Goal: Task Accomplishment & Management: Use online tool/utility

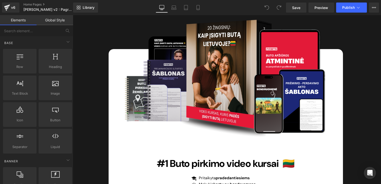
scroll to position [2977, 0]
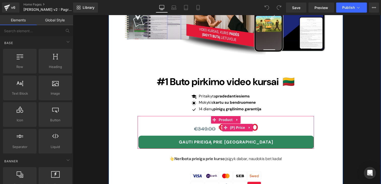
click at [207, 126] on span "€349.00" at bounding box center [205, 129] width 22 height 7
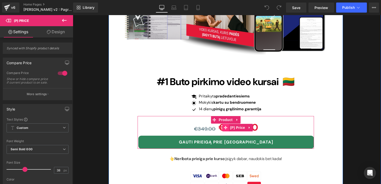
click at [226, 126] on icon at bounding box center [226, 128] width 4 height 4
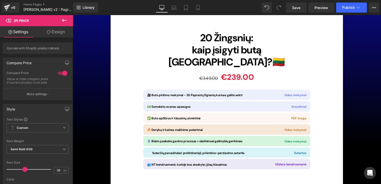
scroll to position [4930, 0]
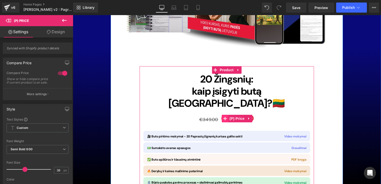
click at [225, 117] on icon at bounding box center [225, 119] width 4 height 4
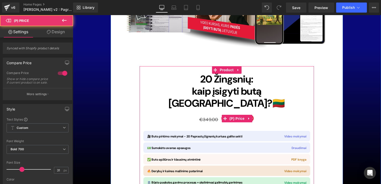
click at [215, 117] on span "€349.00" at bounding box center [208, 120] width 19 height 6
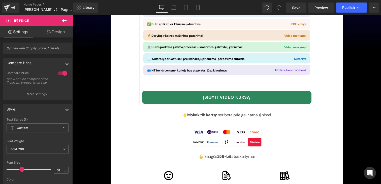
scroll to position [5068, 0]
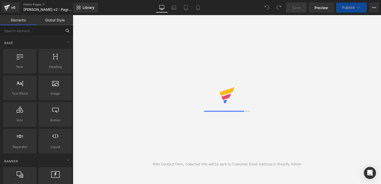
click at [35, 30] on input "text" at bounding box center [31, 30] width 62 height 11
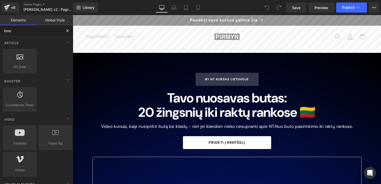
type input "timer"
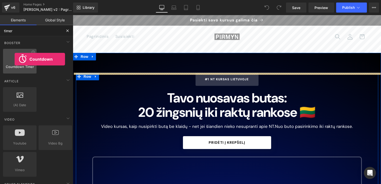
drag, startPoint x: 19, startPoint y: 63, endPoint x: 14, endPoint y: 59, distance: 5.9
click at [14, 59] on div at bounding box center [20, 58] width 30 height 11
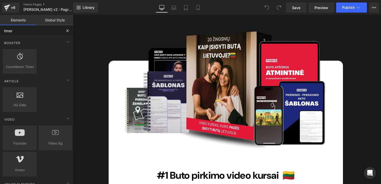
scroll to position [1677, 0]
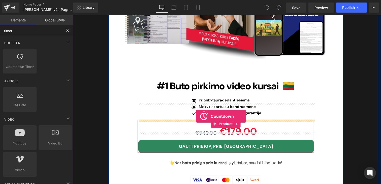
drag, startPoint x: 80, startPoint y: 80, endPoint x: 196, endPoint y: 117, distance: 121.0
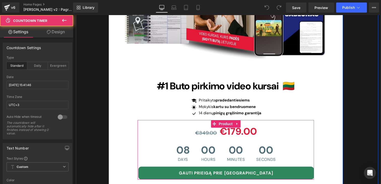
scroll to position [1677, 0]
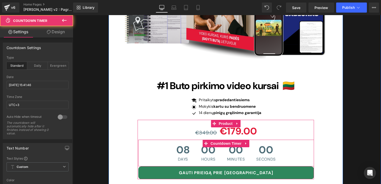
click at [213, 157] on span "Hours" at bounding box center [208, 159] width 14 height 4
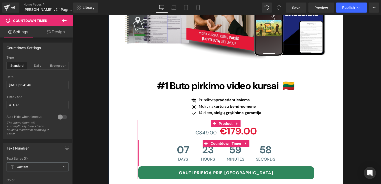
click at [191, 140] on div "07 Days 23 Hours 59 Minutes 58 Seconds" at bounding box center [226, 153] width 109 height 27
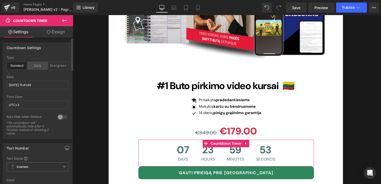
click at [34, 68] on div "Daily" at bounding box center [37, 66] width 21 height 8
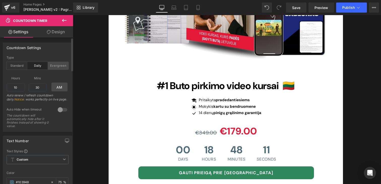
click at [59, 67] on div "Evergreen" at bounding box center [58, 66] width 21 height 8
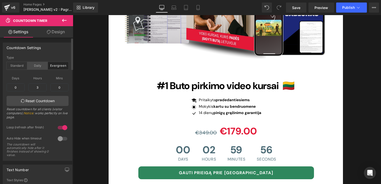
click at [43, 69] on div "Daily" at bounding box center [37, 66] width 21 height 8
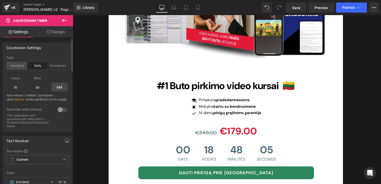
click at [19, 69] on div "Standard" at bounding box center [17, 66] width 21 height 8
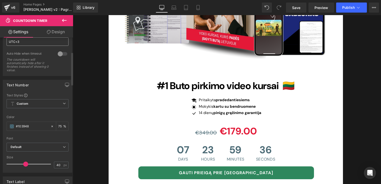
scroll to position [112, 0]
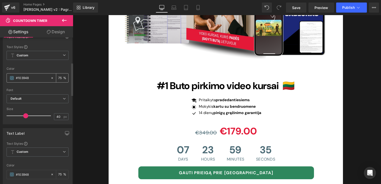
click at [25, 77] on input "#103948" at bounding box center [32, 78] width 32 height 6
click at [13, 78] on span at bounding box center [12, 78] width 4 height 4
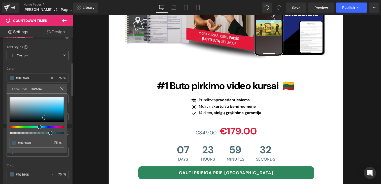
drag, startPoint x: 47, startPoint y: 122, endPoint x: 22, endPoint y: 113, distance: 27.0
click at [22, 113] on div at bounding box center [37, 115] width 54 height 37
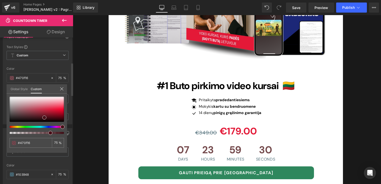
drag, startPoint x: 55, startPoint y: 127, endPoint x: 60, endPoint y: 127, distance: 5.0
click at [60, 127] on div at bounding box center [35, 127] width 54 height 2
click at [63, 125] on span at bounding box center [64, 127] width 4 height 4
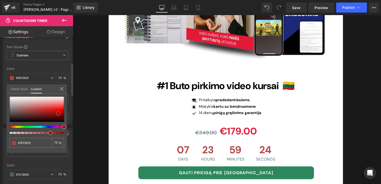
drag, startPoint x: 46, startPoint y: 113, endPoint x: 58, endPoint y: 114, distance: 12.1
click at [58, 114] on div at bounding box center [37, 109] width 54 height 25
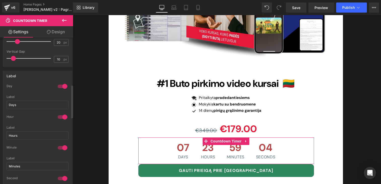
scroll to position [330, 0]
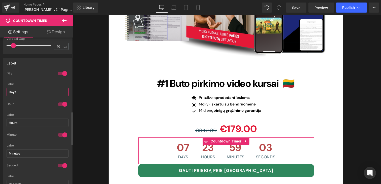
click at [23, 93] on input "Days" at bounding box center [38, 92] width 62 height 8
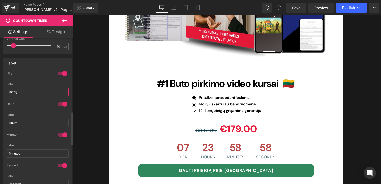
type input "Dienų"
type input "Valandų"
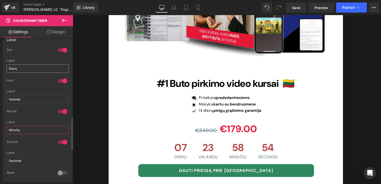
scroll to position [366, 0]
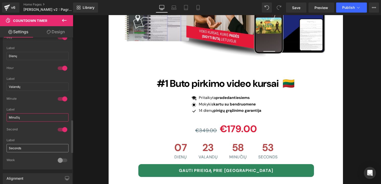
type input "Minučių"
click at [17, 146] on input "Seconds" at bounding box center [38, 148] width 62 height 8
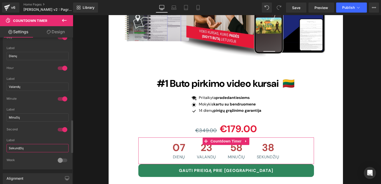
type input "Sekundžių"
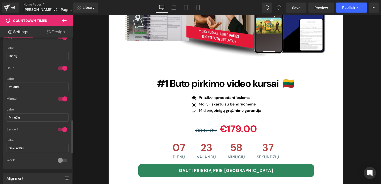
click at [45, 103] on div "Minute" at bounding box center [38, 102] width 62 height 11
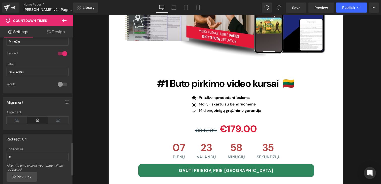
scroll to position [440, 0]
click at [59, 84] on div at bounding box center [62, 86] width 12 height 8
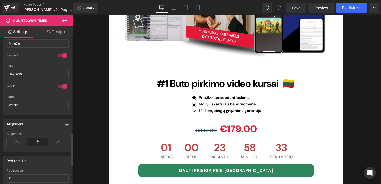
click at [60, 86] on div at bounding box center [62, 86] width 12 height 8
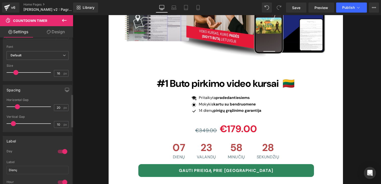
scroll to position [249, 0]
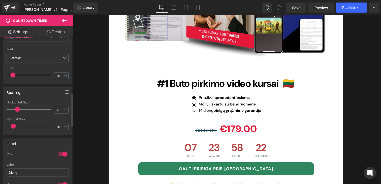
drag, startPoint x: 17, startPoint y: 76, endPoint x: 14, endPoint y: 76, distance: 2.6
click at [14, 76] on span at bounding box center [12, 75] width 5 height 5
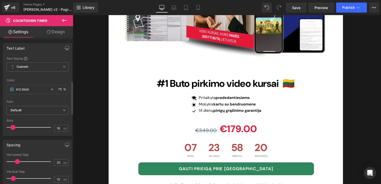
scroll to position [194, 0]
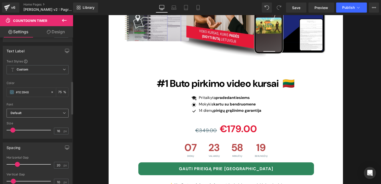
click at [23, 113] on b "Default" at bounding box center [37, 113] width 52 height 4
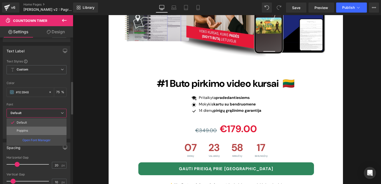
click at [29, 130] on li "Poppins" at bounding box center [37, 131] width 60 height 8
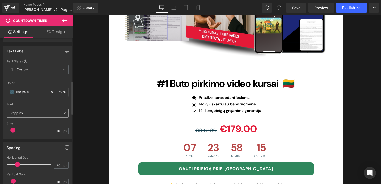
click at [26, 112] on b "Poppins" at bounding box center [37, 113] width 52 height 4
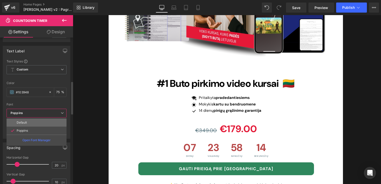
click at [23, 123] on p "Default" at bounding box center [22, 123] width 10 height 4
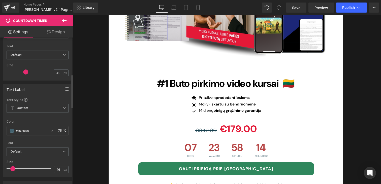
scroll to position [123, 0]
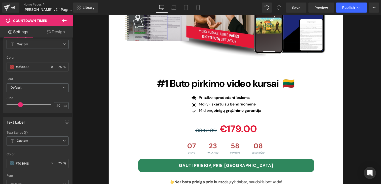
drag, startPoint x: 24, startPoint y: 106, endPoint x: 19, endPoint y: 106, distance: 5.3
click at [19, 106] on span at bounding box center [20, 104] width 5 height 5
click at [26, 66] on input "#103948" at bounding box center [32, 67] width 32 height 6
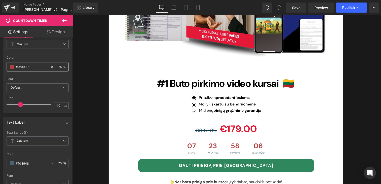
click at [13, 67] on span at bounding box center [12, 67] width 4 height 4
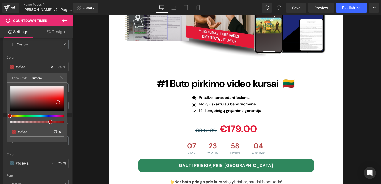
click at [22, 77] on link "Global Style" at bounding box center [19, 77] width 17 height 9
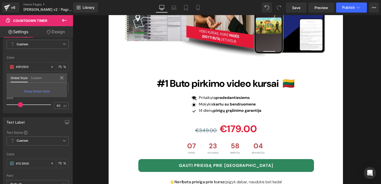
click at [35, 77] on link "Custom" at bounding box center [36, 77] width 11 height 9
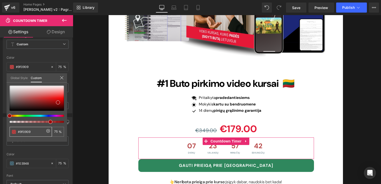
click at [30, 132] on input "#9f0909" at bounding box center [31, 131] width 27 height 5
paste input "E31937"
type input "E31937"
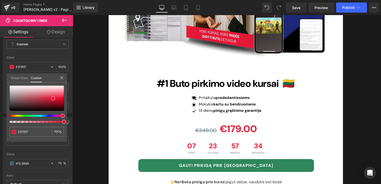
click at [232, 110] on div at bounding box center [227, 99] width 308 height 169
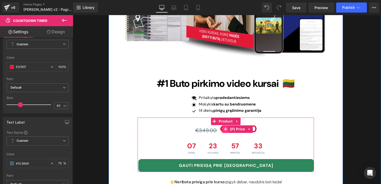
click at [225, 127] on icon at bounding box center [226, 129] width 4 height 4
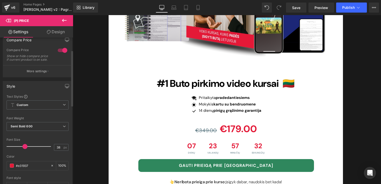
scroll to position [53, 0]
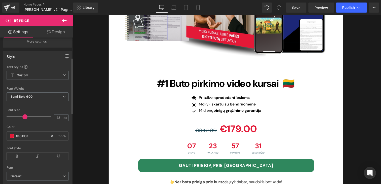
click at [5, 163] on div "Text Styles Custom Custom Setup Global Style Custom Setup Global Style Thin 100…" at bounding box center [37, 125] width 69 height 120
click at [10, 138] on span at bounding box center [12, 136] width 4 height 4
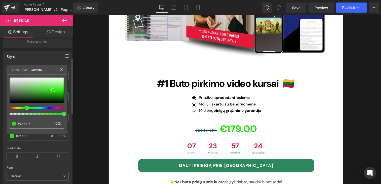
drag, startPoint x: 21, startPoint y: 107, endPoint x: 25, endPoint y: 107, distance: 4.3
click at [25, 107] on div at bounding box center [35, 108] width 54 height 2
drag, startPoint x: 54, startPoint y: 91, endPoint x: 49, endPoint y: 95, distance: 6.6
click at [49, 95] on span at bounding box center [48, 95] width 4 height 4
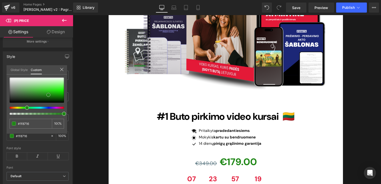
scroll to position [1672, 0]
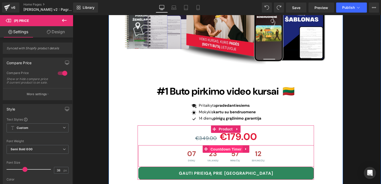
click at [209, 146] on span "Countdown Timer" at bounding box center [225, 150] width 33 height 8
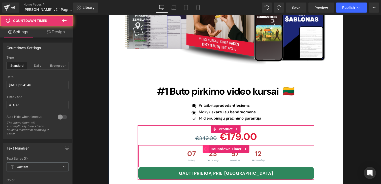
click at [207, 147] on icon at bounding box center [206, 149] width 4 height 4
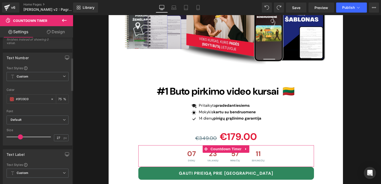
scroll to position [104, 0]
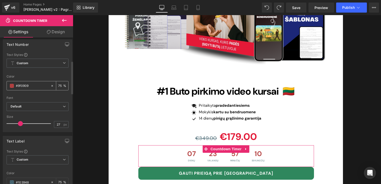
click at [28, 82] on div "#9f0909" at bounding box center [29, 85] width 44 height 9
click at [28, 88] on div "#9f0909" at bounding box center [29, 85] width 44 height 9
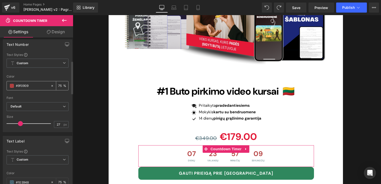
click at [27, 84] on input "#9f0909" at bounding box center [32, 86] width 32 height 6
paste input "E31937"
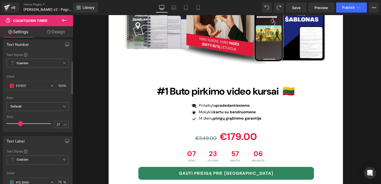
type input "E31937"
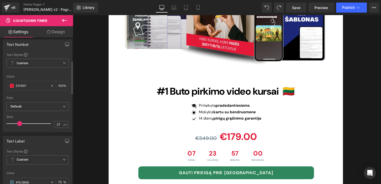
click at [18, 125] on span at bounding box center [19, 123] width 5 height 5
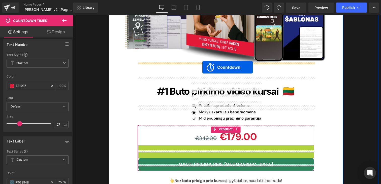
drag, startPoint x: 204, startPoint y: 127, endPoint x: 202, endPoint y: 67, distance: 60.2
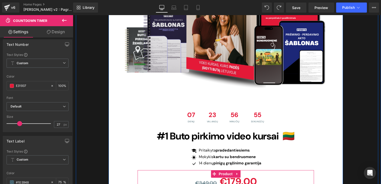
scroll to position [1664, 0]
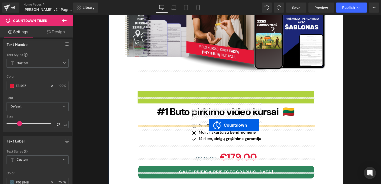
drag, startPoint x: 205, startPoint y: 73, endPoint x: 209, endPoint y: 125, distance: 52.7
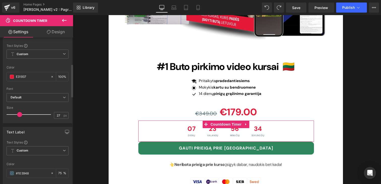
scroll to position [121, 0]
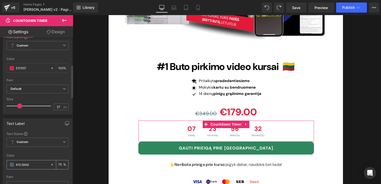
click at [11, 164] on span at bounding box center [12, 165] width 4 height 4
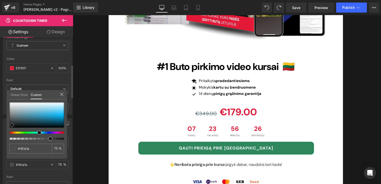
drag, startPoint x: 21, startPoint y: 112, endPoint x: 12, endPoint y: 125, distance: 15.9
click at [12, 125] on div at bounding box center [37, 114] width 54 height 25
click at [61, 94] on icon at bounding box center [61, 94] width 3 height 3
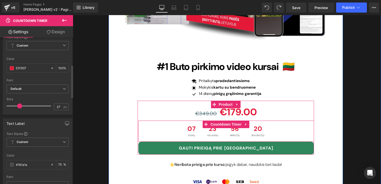
click at [225, 121] on div "56 Minučių" at bounding box center [235, 131] width 20 height 21
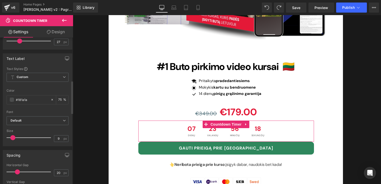
scroll to position [204, 0]
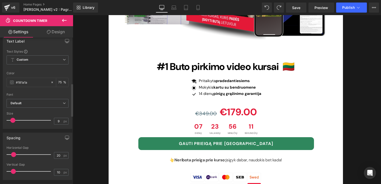
drag, startPoint x: 17, startPoint y: 154, endPoint x: 14, endPoint y: 154, distance: 3.5
click at [14, 154] on span at bounding box center [13, 154] width 5 height 5
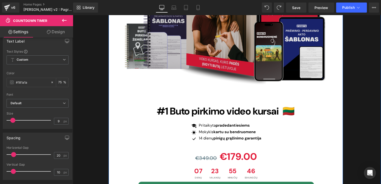
scroll to position [1650, 0]
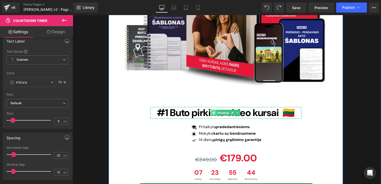
click at [213, 111] on icon at bounding box center [213, 112] width 3 height 3
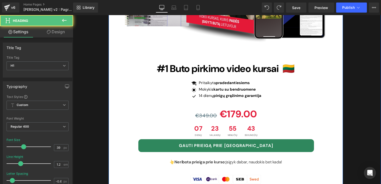
scroll to position [1697, 0]
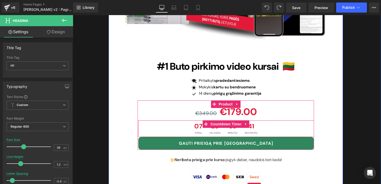
click at [193, 120] on div "07 Dienų" at bounding box center [198, 128] width 14 height 17
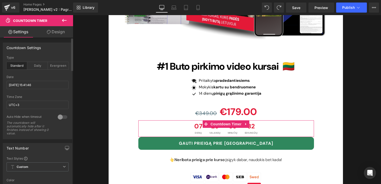
click at [62, 117] on div at bounding box center [62, 117] width 12 height 8
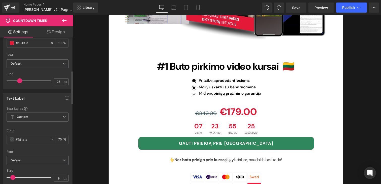
scroll to position [147, 0]
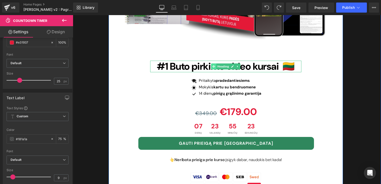
click at [213, 63] on span at bounding box center [213, 66] width 5 height 6
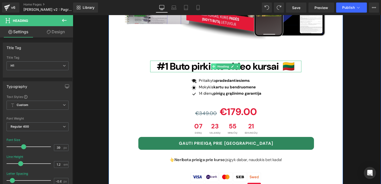
click at [214, 65] on icon at bounding box center [213, 66] width 3 height 3
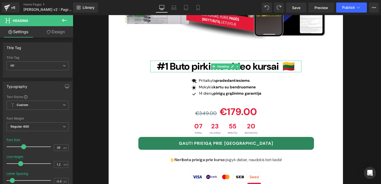
drag, startPoint x: 281, startPoint y: 111, endPoint x: 208, endPoint y: 96, distance: 74.3
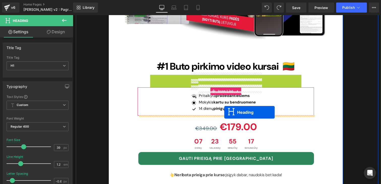
drag, startPoint x: 212, startPoint y: 60, endPoint x: 224, endPoint y: 113, distance: 54.0
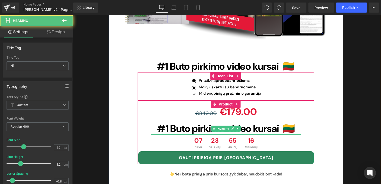
click at [205, 122] on span "#1 Buto pirkimo video kursai 🇱🇹" at bounding box center [226, 128] width 138 height 13
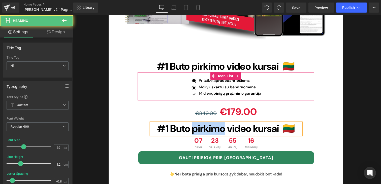
click at [205, 122] on span "#1 Buto pirkimo video kursai 🇱🇹" at bounding box center [226, 128] width 138 height 13
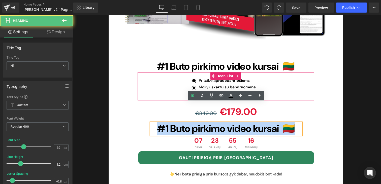
click at [205, 122] on span "#1 Buto pirkimo video kursai 🇱🇹" at bounding box center [226, 128] width 138 height 13
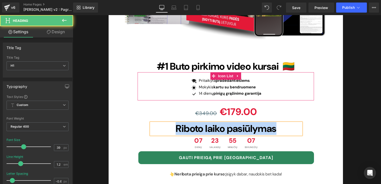
drag, startPoint x: 285, startPoint y: 110, endPoint x: 141, endPoint y: 111, distance: 144.3
click at [141, 111] on div "€349.00 €179.00 (P) Price Riboto laiko pasiūlymas Heading 07 Dienų 23 Valandų 5…" at bounding box center [226, 134] width 176 height 60
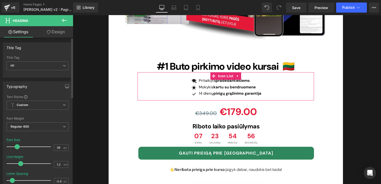
drag, startPoint x: 23, startPoint y: 146, endPoint x: 16, endPoint y: 146, distance: 6.6
click at [16, 146] on span at bounding box center [17, 146] width 5 height 5
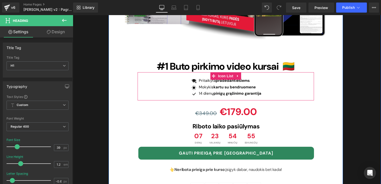
click at [322, 95] on div "Image #1 Buto pirkimo video kursai 🇱🇹 Heading Icon Pritaikyta pradedantiesiems …" at bounding box center [226, 93] width 234 height 283
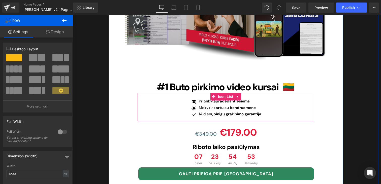
scroll to position [1685, 0]
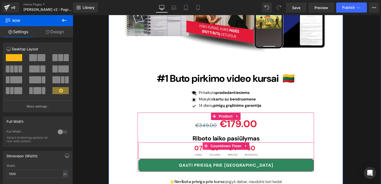
click at [205, 144] on icon at bounding box center [206, 146] width 4 height 4
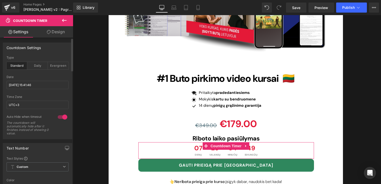
scroll to position [2, 0]
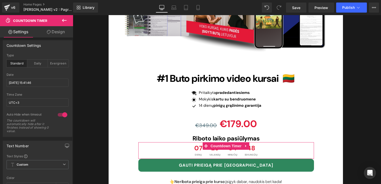
click at [55, 30] on link "Design" at bounding box center [56, 31] width 37 height 11
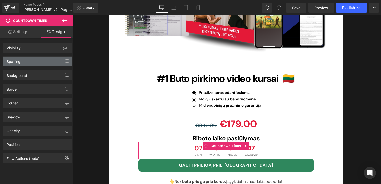
click at [30, 58] on div "Spacing" at bounding box center [37, 62] width 69 height 10
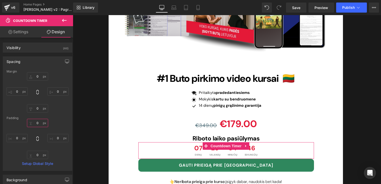
click at [37, 120] on input "0" at bounding box center [37, 123] width 21 height 8
type input "ę"
type input "0"
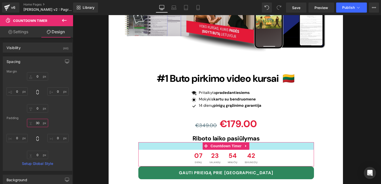
type input "3"
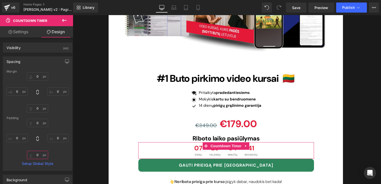
click at [36, 152] on input "0" at bounding box center [37, 155] width 21 height 8
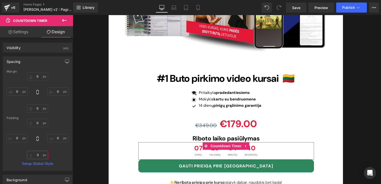
type input "30"
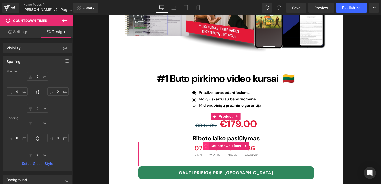
click at [206, 144] on icon at bounding box center [206, 146] width 4 height 4
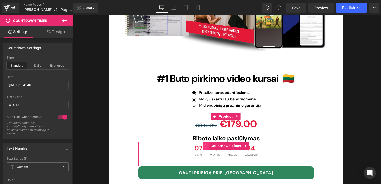
click at [204, 144] on icon at bounding box center [206, 146] width 4 height 4
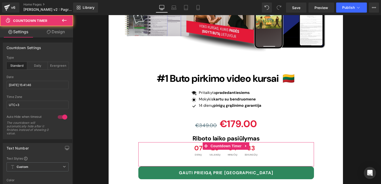
drag, startPoint x: 54, startPoint y: 33, endPoint x: 51, endPoint y: 38, distance: 5.9
click at [54, 33] on link "Design" at bounding box center [56, 31] width 37 height 11
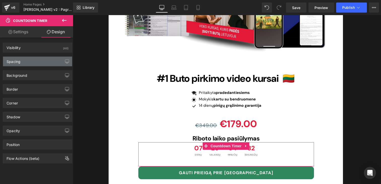
click at [17, 58] on div "Spacing" at bounding box center [14, 60] width 14 height 7
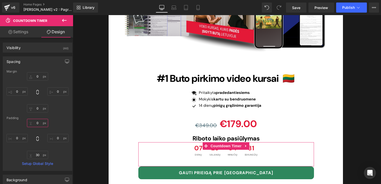
click at [35, 120] on input "text" at bounding box center [37, 123] width 21 height 8
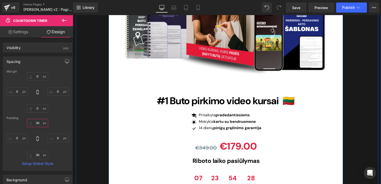
scroll to position [1692, 0]
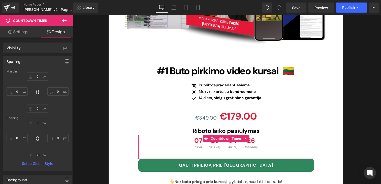
type input "10"
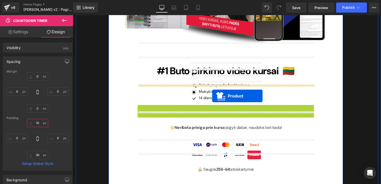
drag, startPoint x: 214, startPoint y: 88, endPoint x: 212, endPoint y: 96, distance: 8.4
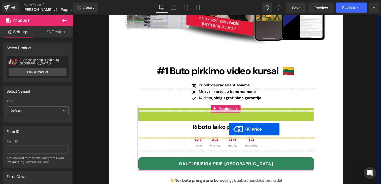
drag, startPoint x: 224, startPoint y: 96, endPoint x: 229, endPoint y: 129, distance: 33.2
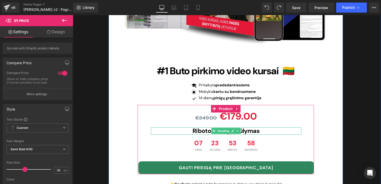
click at [254, 127] on span "Riboto laiko pasiūlymas" at bounding box center [225, 131] width 67 height 8
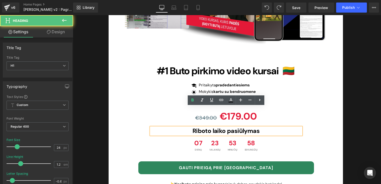
click at [260, 127] on h1 "Riboto laiko pasiūlymas" at bounding box center [226, 130] width 150 height 7
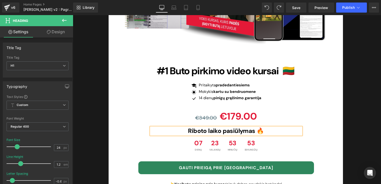
click at [328, 89] on div "Image #1 Buto pirkimo video kursai 🇱🇹 Heading Icon Pritaikyta pradedantiesiems …" at bounding box center [226, 102] width 234 height 293
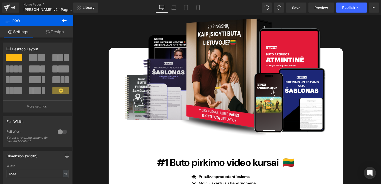
scroll to position [1714, 0]
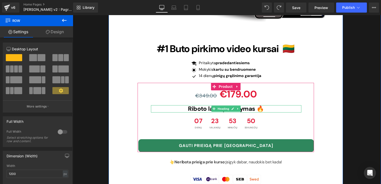
click at [255, 105] on span "Riboto laiko pasiūlymas 🔥" at bounding box center [226, 109] width 76 height 8
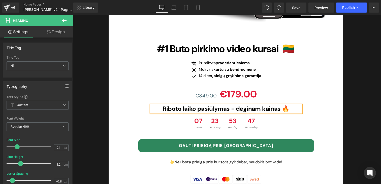
click at [322, 70] on div "Image #1 Buto pirkimo video kursai 🇱🇹 Heading Icon Pritaikyta pradedantiesiems …" at bounding box center [226, 80] width 234 height 293
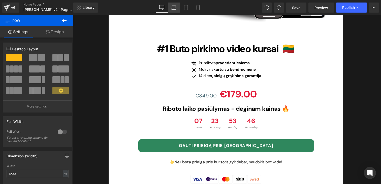
click at [175, 12] on link "Laptop" at bounding box center [174, 8] width 12 height 10
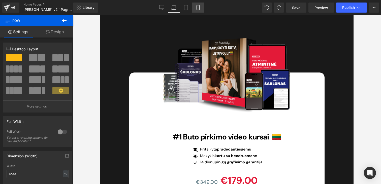
click at [198, 5] on icon at bounding box center [197, 7] width 5 height 5
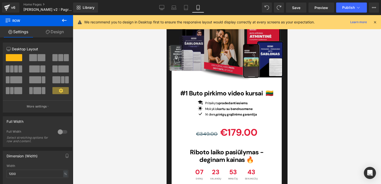
scroll to position [1869, 0]
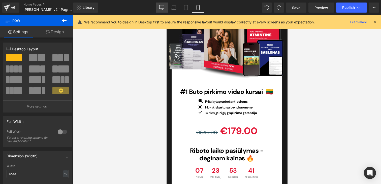
click at [163, 3] on link "Desktop" at bounding box center [162, 8] width 12 height 10
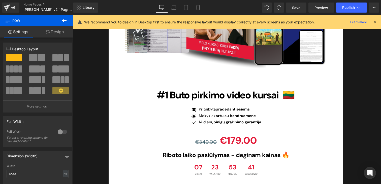
scroll to position [1668, 0]
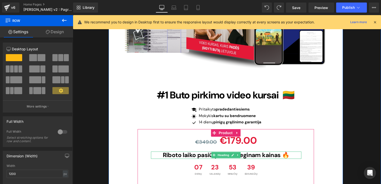
click at [256, 151] on span "Riboto laiko pasiūlymas - deginam kainas 🔥" at bounding box center [226, 155] width 127 height 8
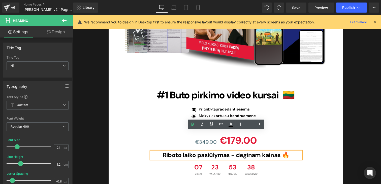
click at [236, 151] on span "Riboto laiko pasiūlymas - deginam kainas 🔥" at bounding box center [226, 155] width 127 height 8
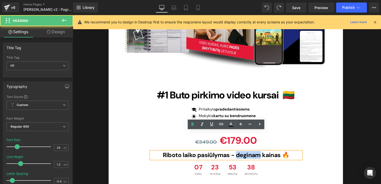
click at [236, 151] on span "Riboto laiko pasiūlymas - deginam kainas 🔥" at bounding box center [226, 155] width 127 height 8
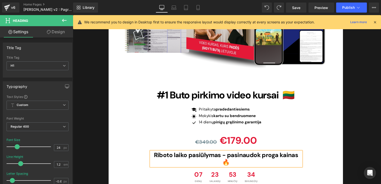
click at [285, 151] on span "Riboto laiko pasiūlymas - pasinaudok proga kainas 🔥" at bounding box center [226, 158] width 144 height 15
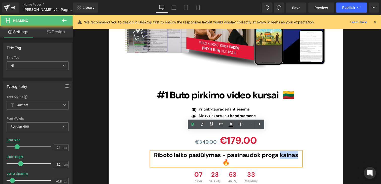
click at [285, 151] on span "Riboto laiko pasiūlymas - pasinaudok proga kainas 🔥" at bounding box center [226, 158] width 144 height 15
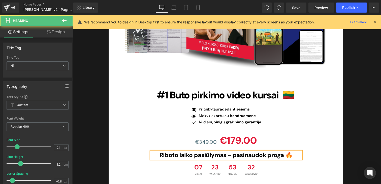
click at [232, 151] on span "Riboto laiko pasiūlymas - pasinaudok proga 🔥" at bounding box center [225, 155] width 133 height 8
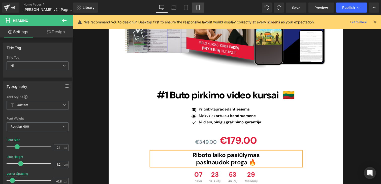
click at [196, 9] on icon at bounding box center [197, 7] width 5 height 5
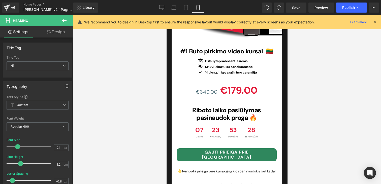
scroll to position [1908, 0]
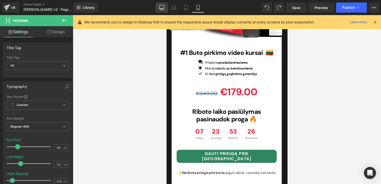
click at [163, 7] on icon at bounding box center [161, 7] width 5 height 5
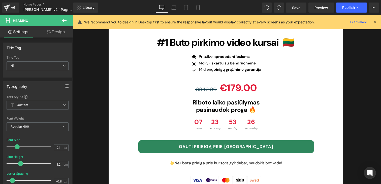
scroll to position [1713, 0]
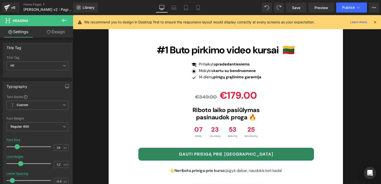
click at [234, 107] on div "Riboto laiko pasiūlymas pasinaudok proga 🔥 Heading" at bounding box center [226, 114] width 150 height 15
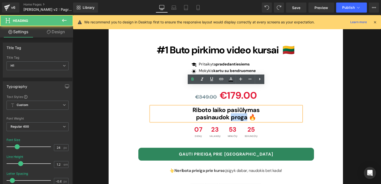
click at [234, 113] on span "pasinaudok proga 🔥" at bounding box center [226, 117] width 60 height 8
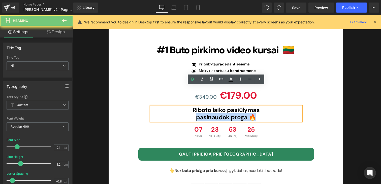
click at [234, 113] on span "pasinaudok proga 🔥" at bounding box center [226, 117] width 60 height 8
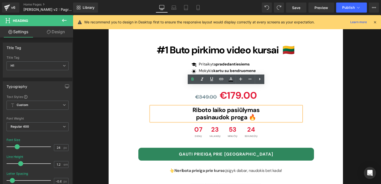
click at [238, 113] on span "pasinaudok proga 🔥" at bounding box center [226, 117] width 60 height 8
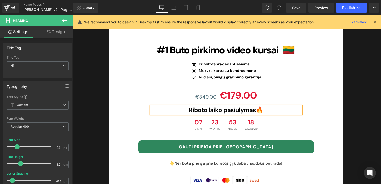
click at [331, 84] on div "Image #1 Buto pirkimo video kursai 🇱🇹 Heading Icon Pritaikyta pradedantiesiems …" at bounding box center [226, 81] width 234 height 293
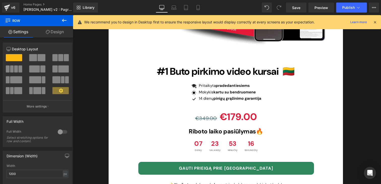
scroll to position [1695, 0]
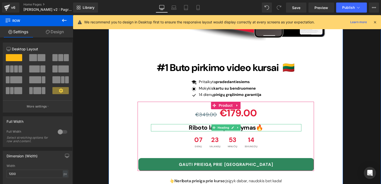
click at [260, 124] on span "🔥" at bounding box center [259, 128] width 7 height 8
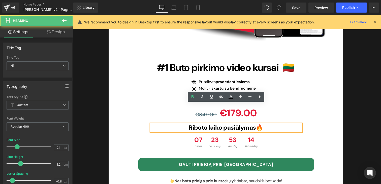
click at [260, 124] on span "🔥" at bounding box center [259, 128] width 7 height 8
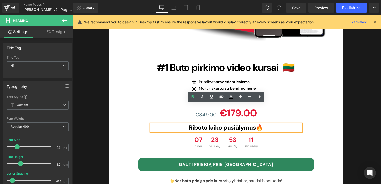
click at [319, 90] on div "Image #1 Buto pirkimo video kursai 🇱🇹 Heading Icon Pritaikyta pradedantiesiems …" at bounding box center [226, 99] width 234 height 293
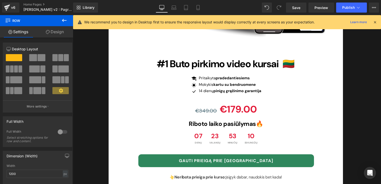
scroll to position [1720, 0]
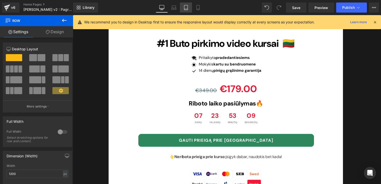
click at [191, 6] on link "Tablet" at bounding box center [186, 8] width 12 height 10
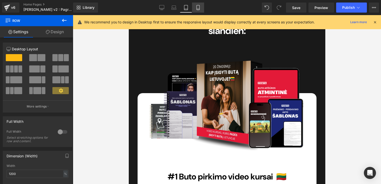
scroll to position [1609, 0]
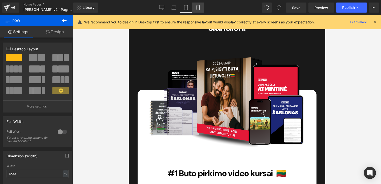
click at [197, 7] on icon at bounding box center [197, 7] width 5 height 5
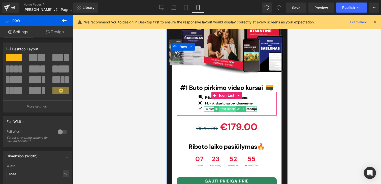
scroll to position [1874, 0]
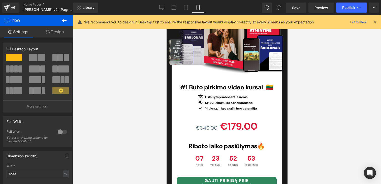
click at [156, 8] on div "Library Mobile Desktop Laptop Tablet Mobile Save Preview Publish Scheduled View…" at bounding box center [227, 8] width 308 height 10
click at [158, 8] on link "Desktop" at bounding box center [162, 8] width 12 height 10
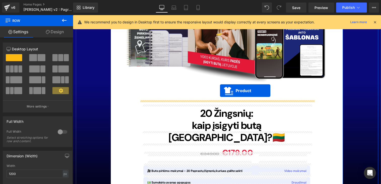
scroll to position [3629, 0]
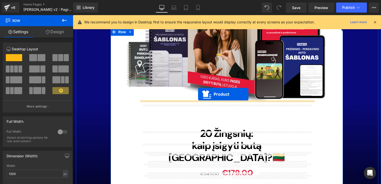
drag, startPoint x: 213, startPoint y: 39, endPoint x: 198, endPoint y: 95, distance: 58.6
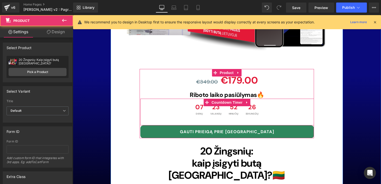
scroll to position [3701, 0]
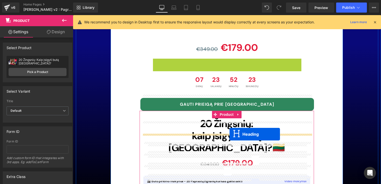
drag, startPoint x: 215, startPoint y: 41, endPoint x: 229, endPoint y: 134, distance: 94.0
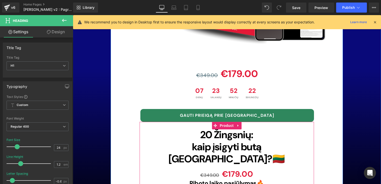
scroll to position [3667, 0]
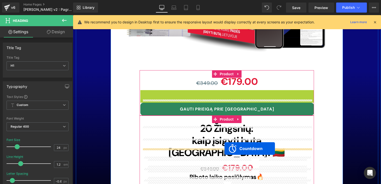
drag, startPoint x: 208, startPoint y: 72, endPoint x: 224, endPoint y: 149, distance: 78.0
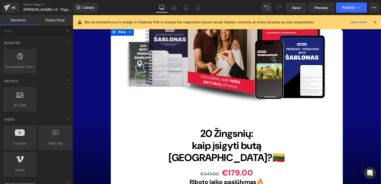
scroll to position [3647, 0]
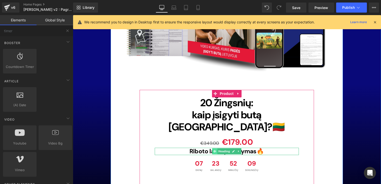
click at [214, 150] on icon at bounding box center [214, 151] width 3 height 3
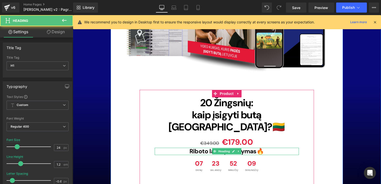
click at [203, 147] on span "Riboto laiko pasiūlymas" at bounding box center [222, 151] width 67 height 8
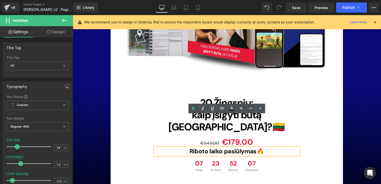
click at [282, 148] on h1 "Riboto laiko pasiūlymas 🔥" at bounding box center [227, 151] width 144 height 7
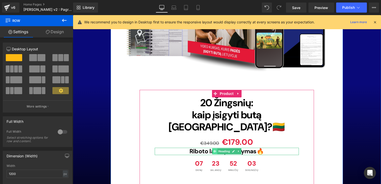
click at [214, 150] on icon at bounding box center [214, 151] width 3 height 3
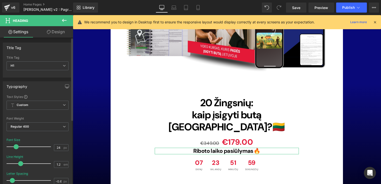
click at [14, 147] on span at bounding box center [16, 146] width 5 height 5
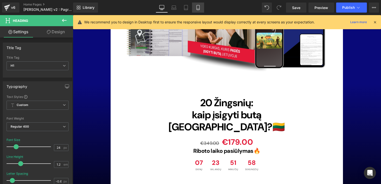
click at [198, 6] on icon at bounding box center [197, 7] width 5 height 5
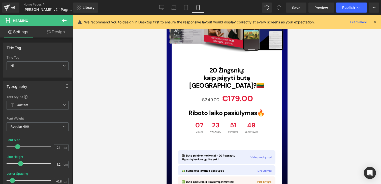
scroll to position [3697, 0]
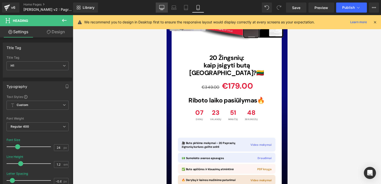
click at [161, 6] on icon at bounding box center [161, 7] width 5 height 5
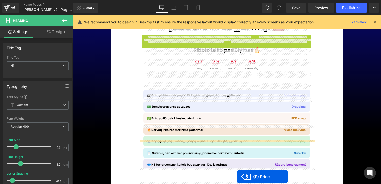
scroll to position [3802, 0]
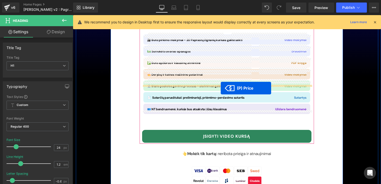
drag, startPoint x: 225, startPoint y: 78, endPoint x: 221, endPoint y: 88, distance: 10.9
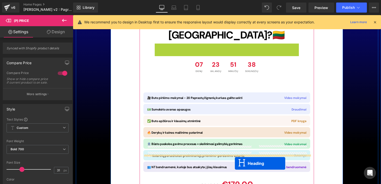
scroll to position [3779, 0]
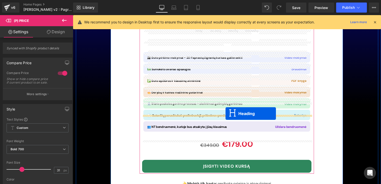
drag, startPoint x: 214, startPoint y: 84, endPoint x: 226, endPoint y: 115, distance: 33.1
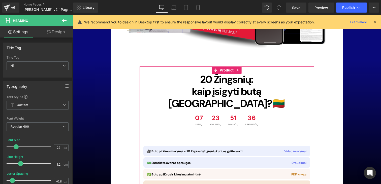
scroll to position [3660, 0]
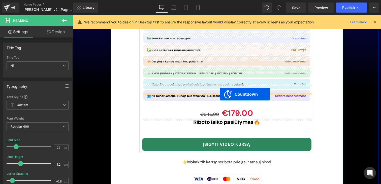
drag, startPoint x: 207, startPoint y: 91, endPoint x: 220, endPoint y: 94, distance: 12.3
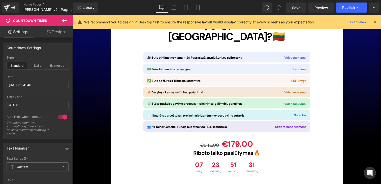
scroll to position [3725, 0]
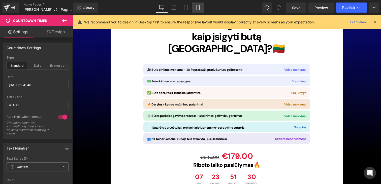
click at [192, 9] on link "Mobile" at bounding box center [198, 8] width 12 height 10
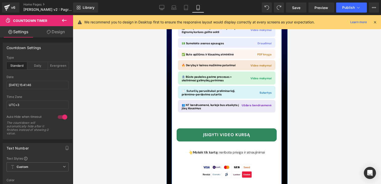
scroll to position [3813, 0]
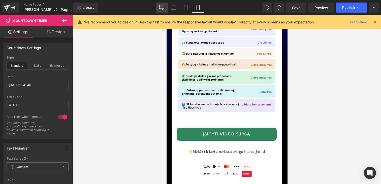
click at [164, 8] on link "Desktop" at bounding box center [162, 8] width 12 height 10
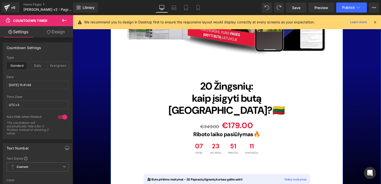
scroll to position [3649, 0]
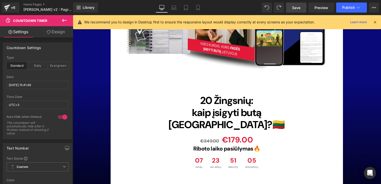
click at [293, 8] on span "Save" at bounding box center [296, 7] width 8 height 5
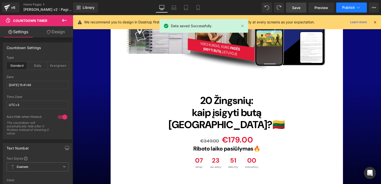
click at [348, 8] on span "Publish" at bounding box center [348, 8] width 13 height 4
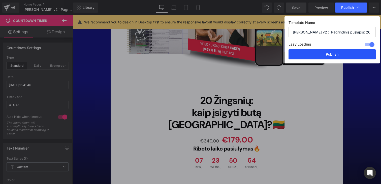
click at [336, 56] on button "Publish" at bounding box center [331, 54] width 87 height 10
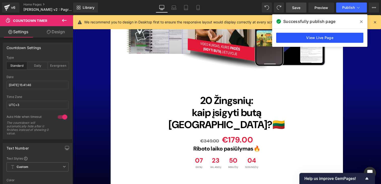
click at [324, 42] on link "View Live Page" at bounding box center [319, 38] width 87 height 10
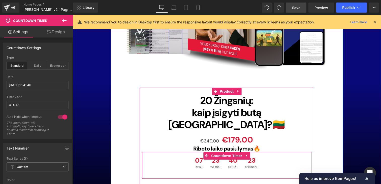
click at [207, 155] on div "23 Valandų" at bounding box center [215, 163] width 17 height 17
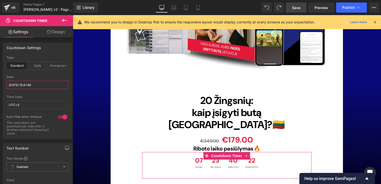
click at [20, 83] on input "[DATE] 15:41:46" at bounding box center [38, 85] width 62 height 8
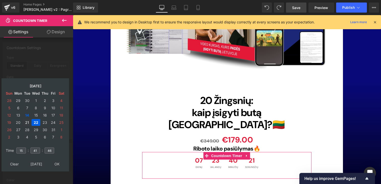
click at [28, 123] on td "21" at bounding box center [27, 122] width 8 height 7
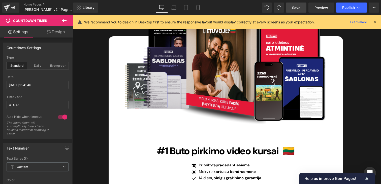
scroll to position [1695, 0]
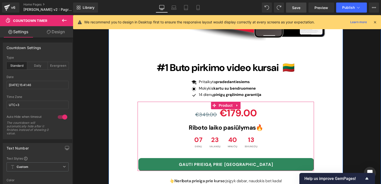
click at [222, 134] on div "23 Valandų" at bounding box center [214, 142] width 17 height 17
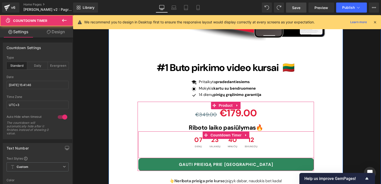
click at [194, 137] on span "07" at bounding box center [198, 141] width 8 height 9
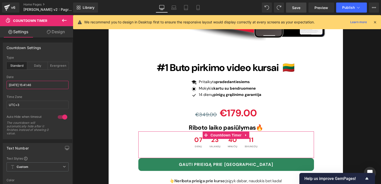
click at [24, 81] on input "[DATE] 15:41:46" at bounding box center [38, 85] width 62 height 8
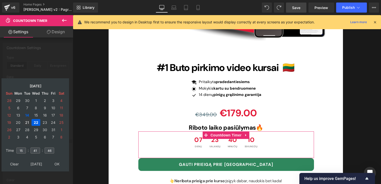
click at [27, 120] on td "21" at bounding box center [27, 122] width 8 height 7
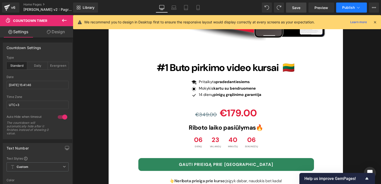
click at [338, 10] on button "Publish" at bounding box center [351, 8] width 31 height 10
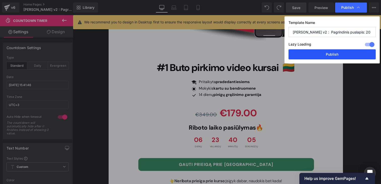
click at [328, 55] on button "Publish" at bounding box center [331, 54] width 87 height 10
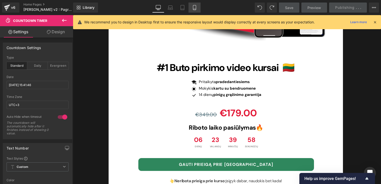
click at [194, 12] on link "Mobile" at bounding box center [194, 8] width 12 height 10
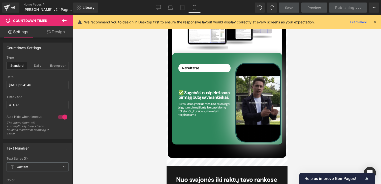
scroll to position [1886, 0]
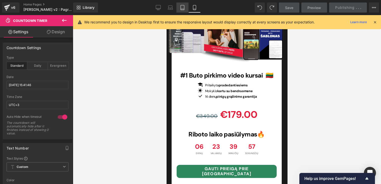
click at [186, 11] on link "Tablet" at bounding box center [182, 8] width 12 height 10
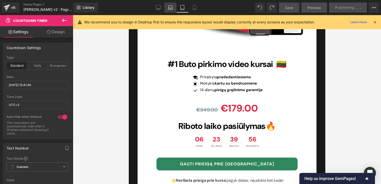
click at [169, 8] on icon at bounding box center [170, 7] width 5 height 5
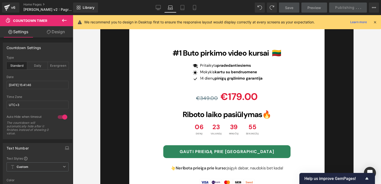
scroll to position [1750, 0]
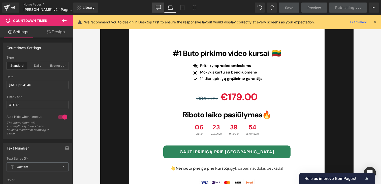
click at [156, 8] on icon at bounding box center [158, 7] width 5 height 5
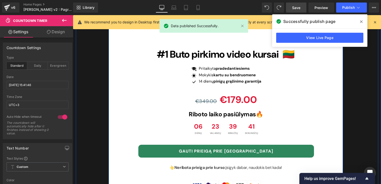
scroll to position [1762, 0]
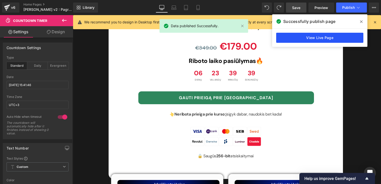
click at [330, 39] on link "View Live Page" at bounding box center [319, 38] width 87 height 10
